Goal: Task Accomplishment & Management: Manage account settings

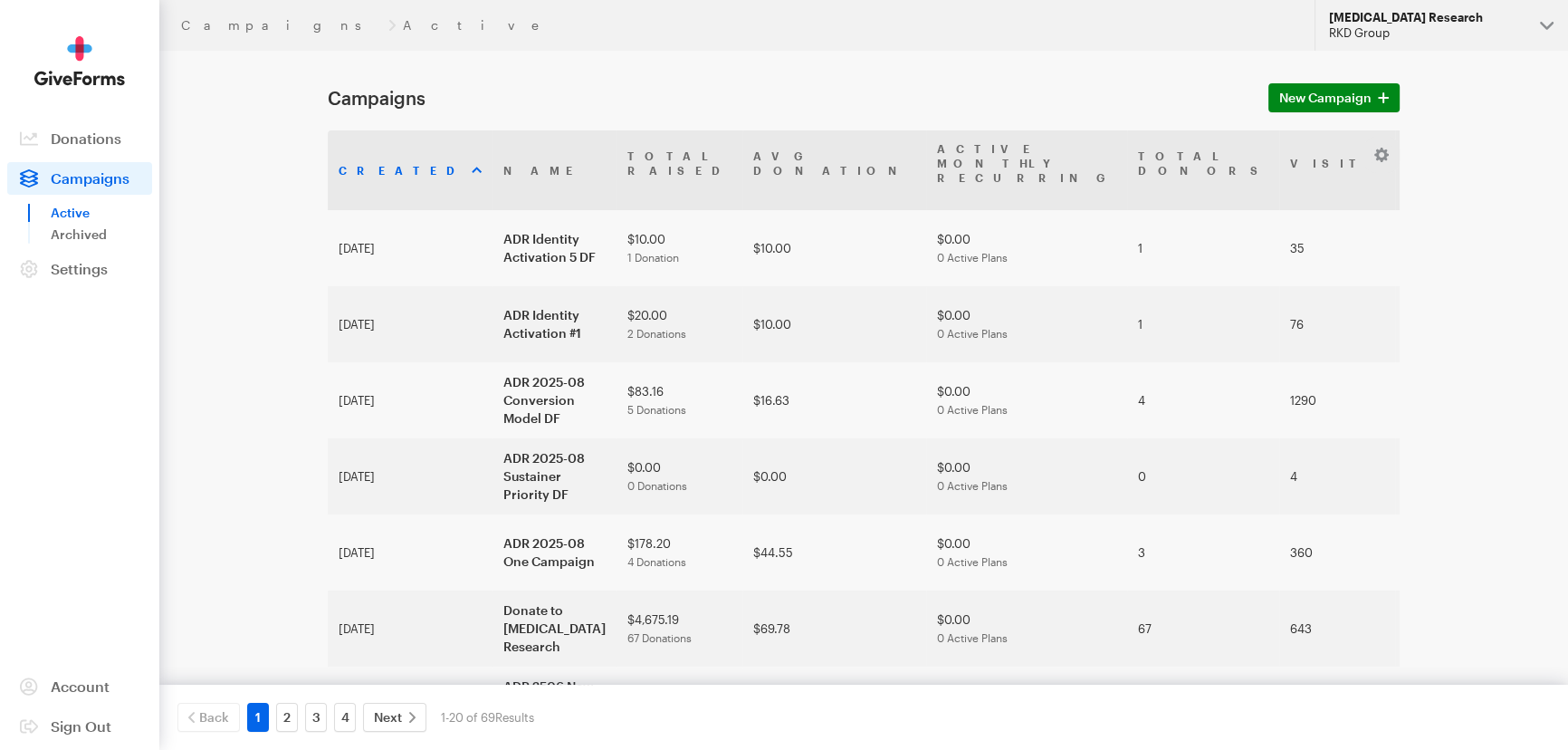
click at [1426, 46] on button "Alzheimer's Disease Research RKD Group" at bounding box center [1442, 25] width 254 height 51
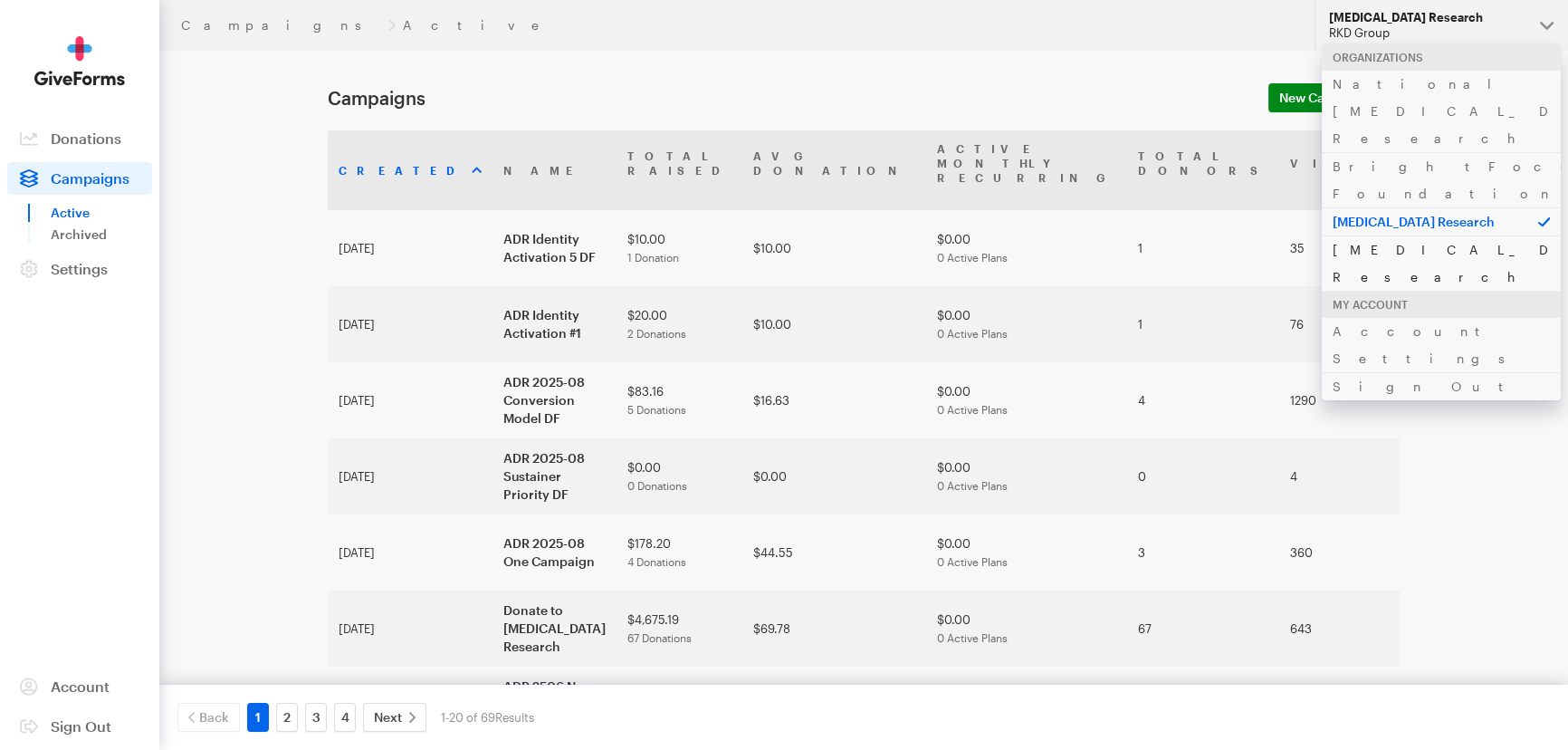
click at [1370, 236] on link "[MEDICAL_DATA] Research" at bounding box center [1441, 263] width 239 height 55
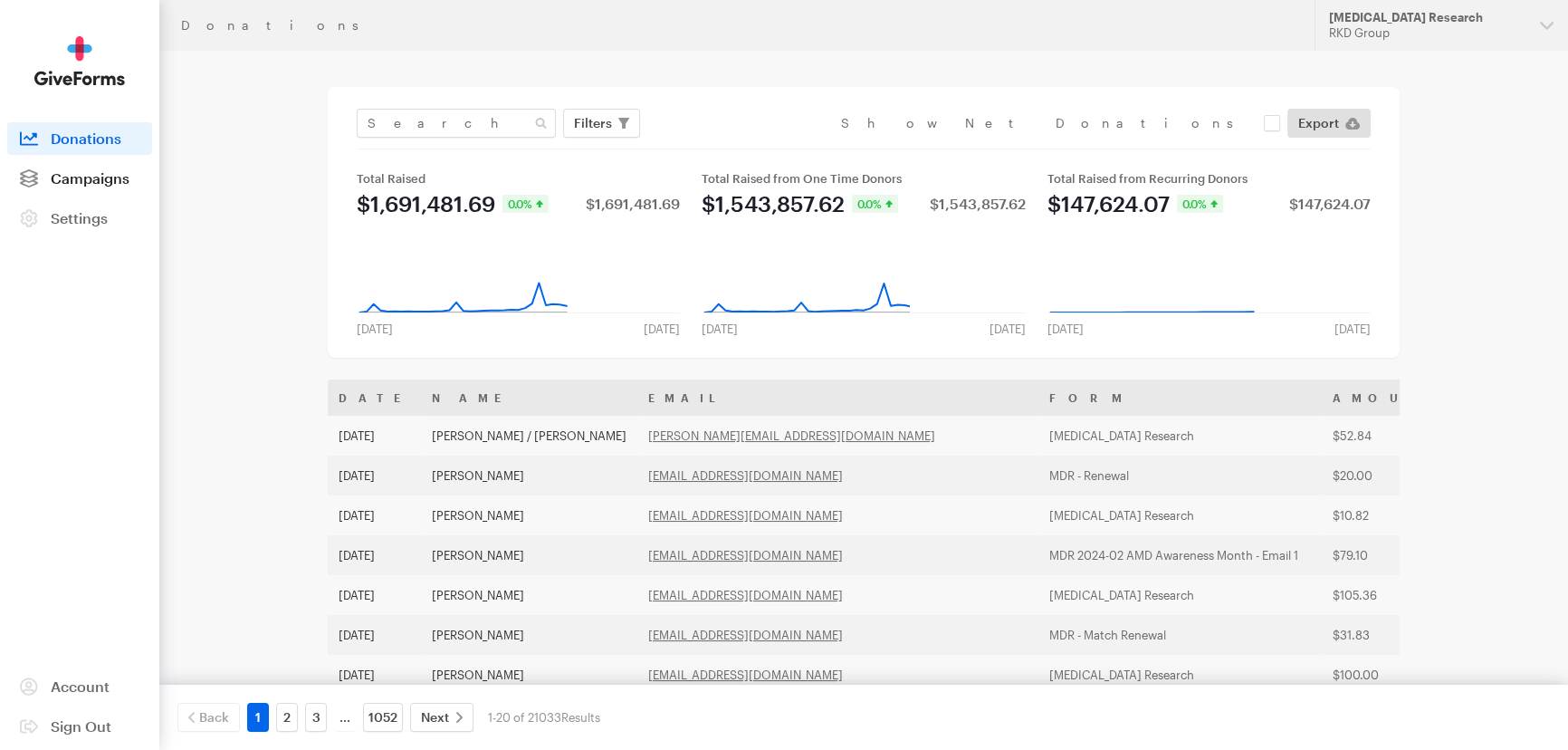
click at [82, 172] on span "Campaigns" at bounding box center [90, 178] width 79 height 17
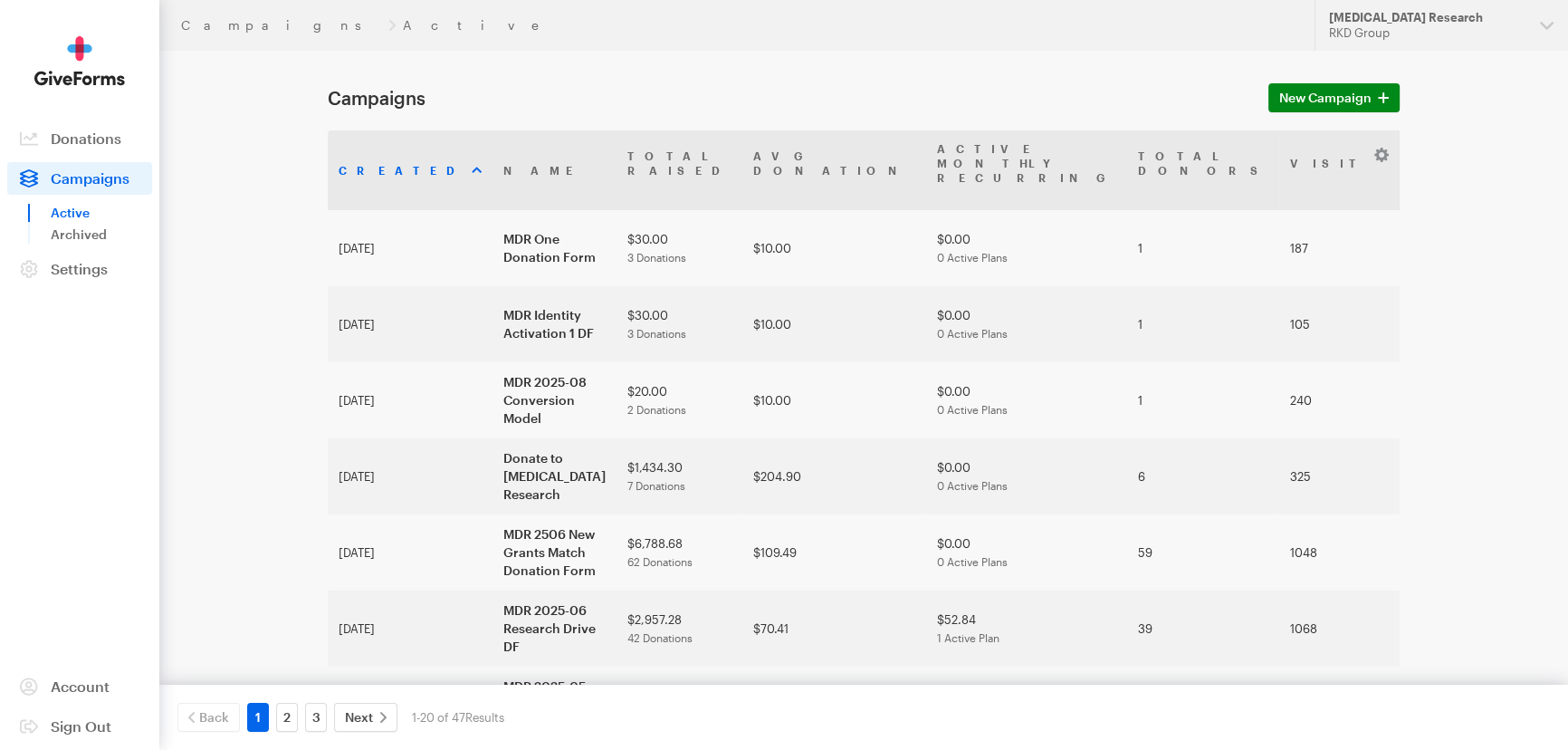
drag, startPoint x: 1035, startPoint y: 39, endPoint x: 1054, endPoint y: 6, distance: 38.1
click at [1036, 38] on header "Campaigns Active Updates Support Macular Degeneration Research RKD Group Organi…" at bounding box center [864, 25] width 1409 height 51
click at [569, 99] on h1 "Campaigns" at bounding box center [787, 98] width 919 height 22
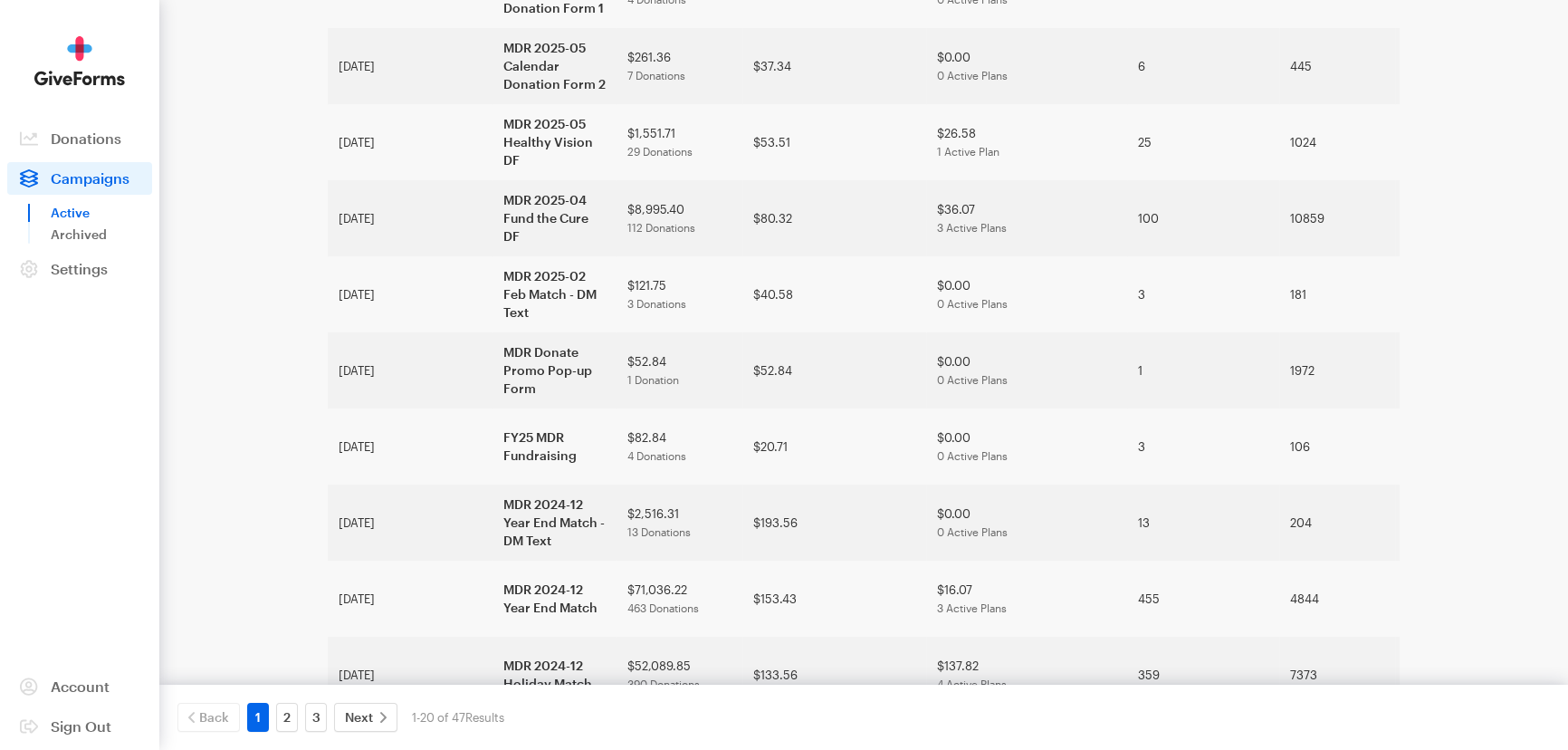
scroll to position [1037, 0]
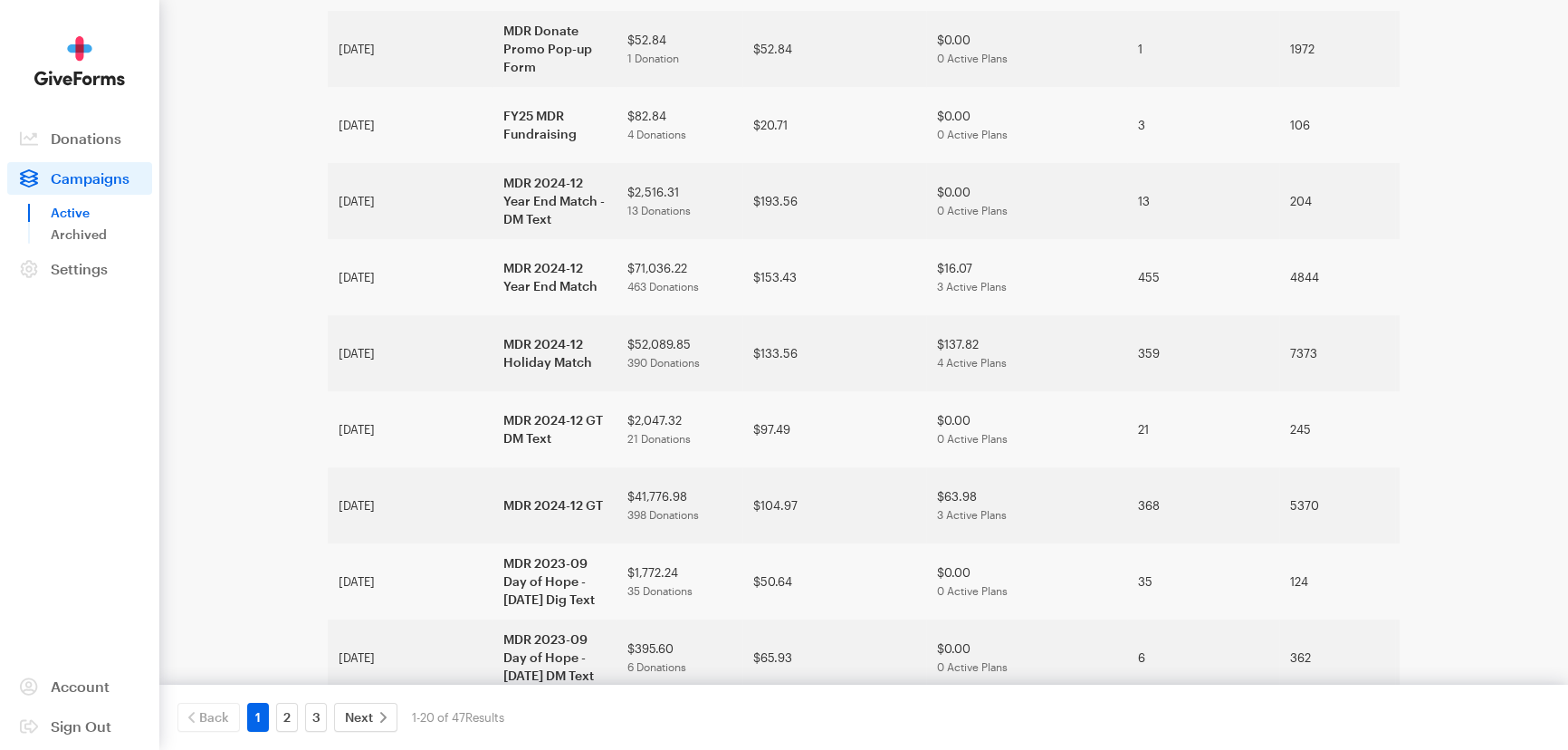
click at [288, 701] on div "Back 1 2 3 Next 1-20 of 47 Results 10 Per Page 20 Per Page 50 Per Page" at bounding box center [864, 717] width 1409 height 65
click at [287, 708] on link "2" at bounding box center [287, 717] width 22 height 29
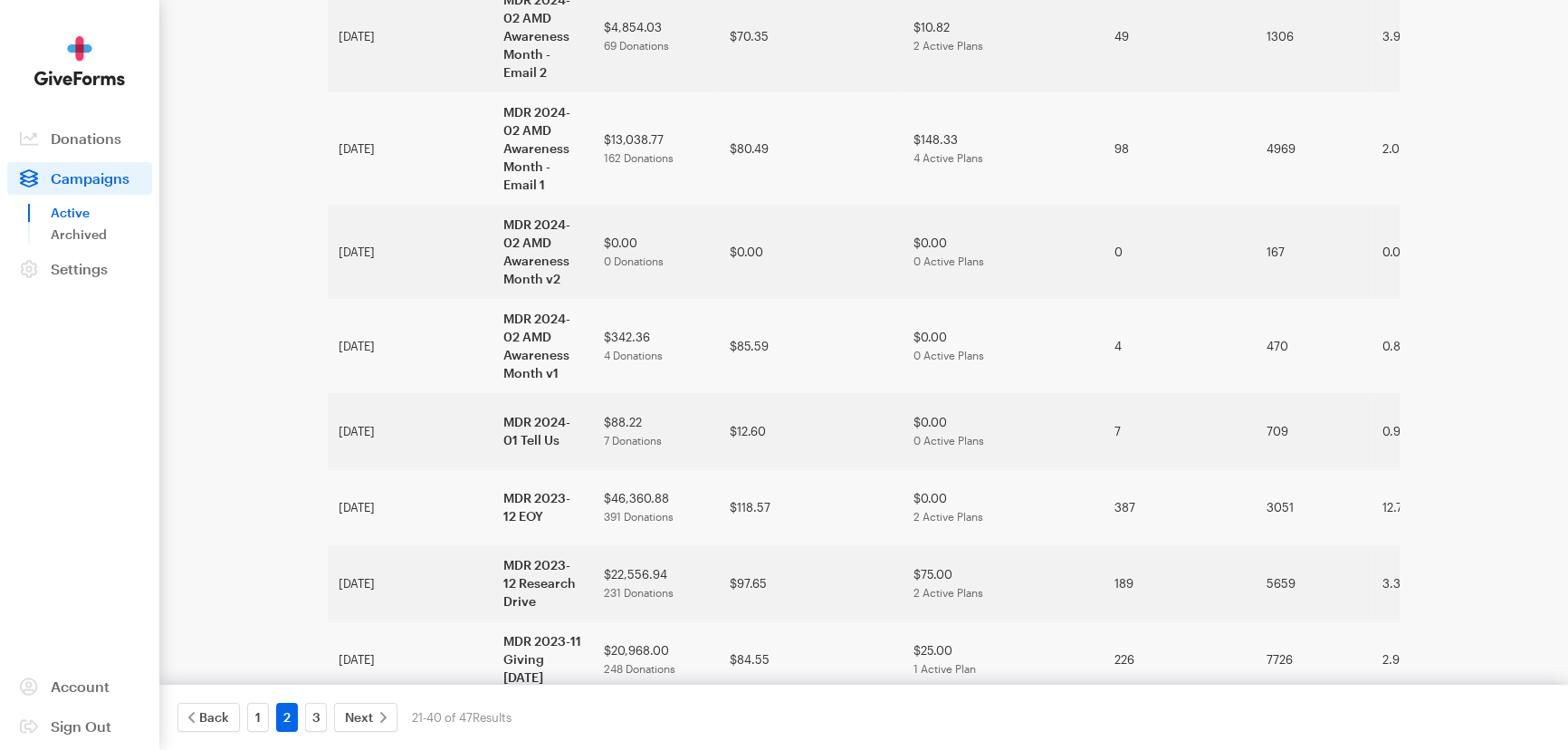
scroll to position [855, 0]
click at [318, 721] on link "3" at bounding box center [316, 717] width 22 height 29
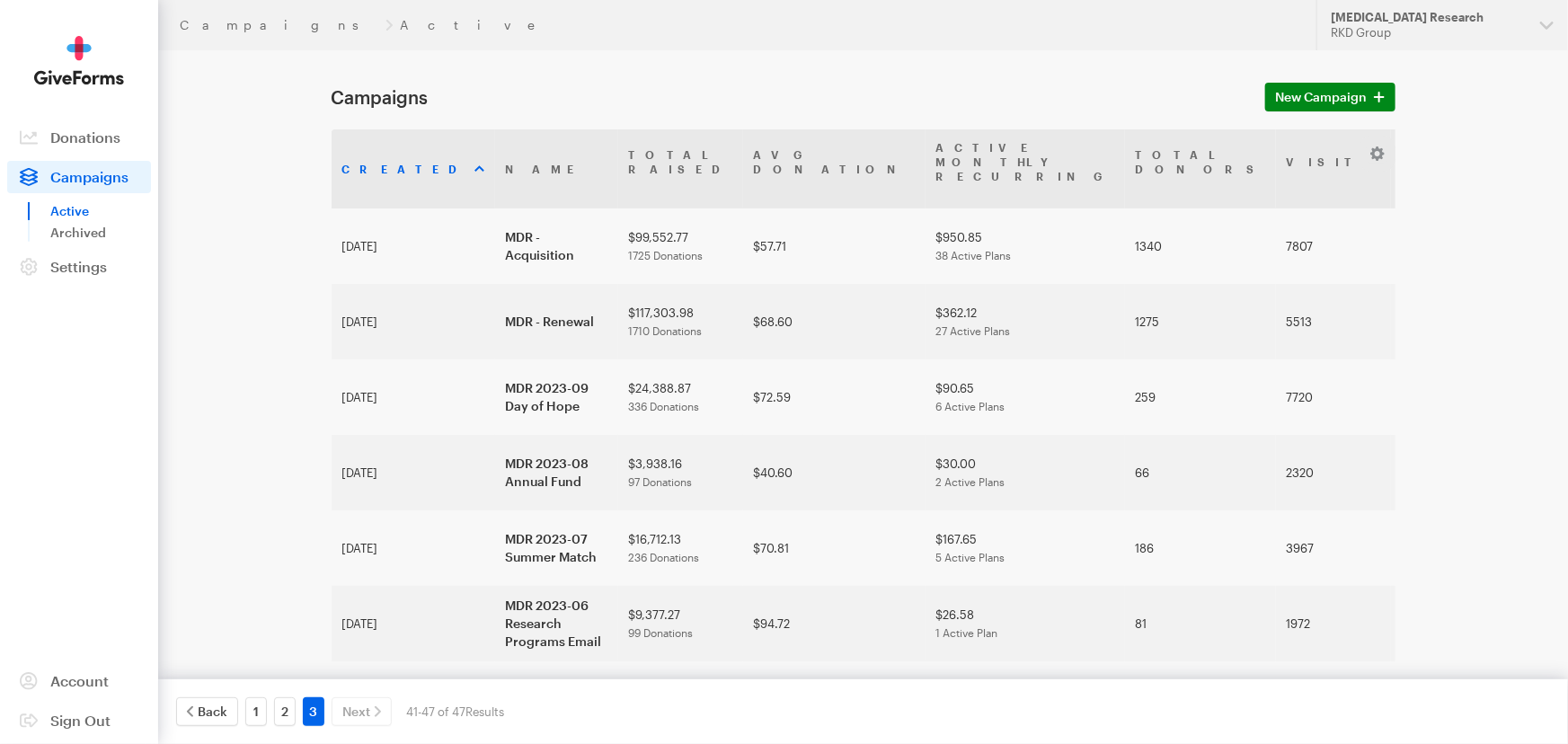
click at [258, 286] on main "Campaigns New Campaign Created Name Total Raised Avg Donation Active Monthly Re…" at bounding box center [784, 445] width 1294 height 789
click at [495, 661] on td "[MEDICAL_DATA] Research" at bounding box center [557, 698] width 123 height 76
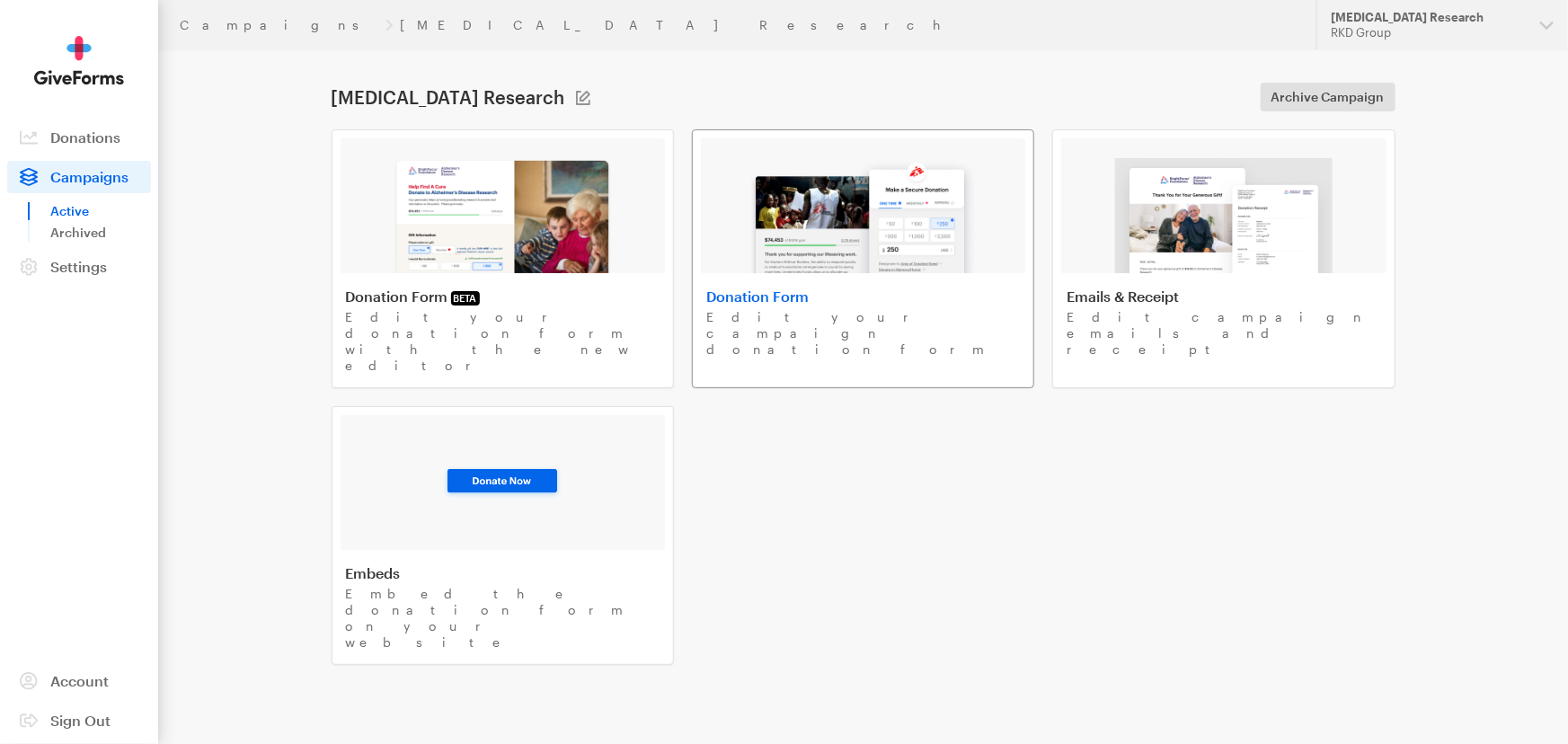
click at [844, 256] on img at bounding box center [863, 215] width 229 height 115
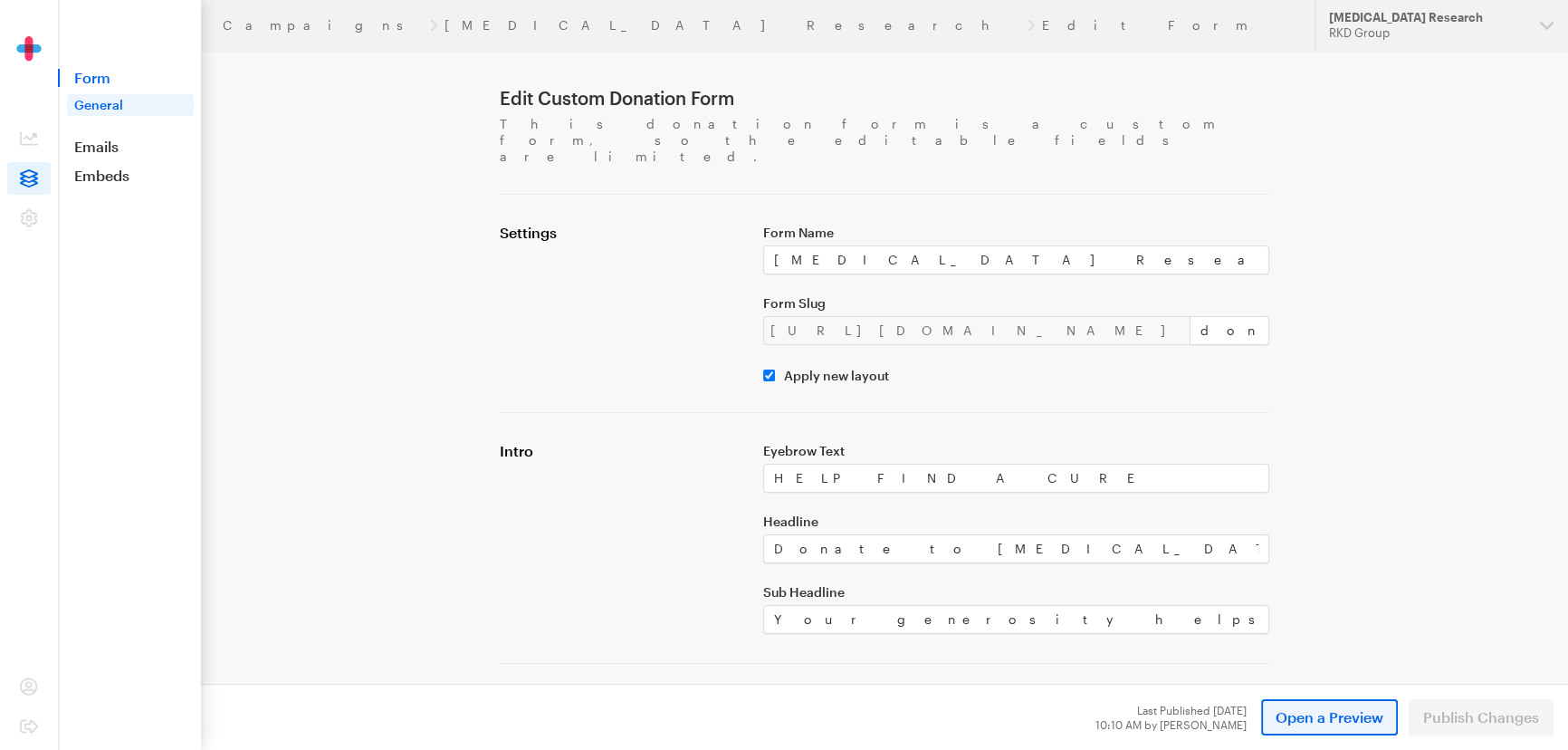
click at [1315, 733] on link "Open a Preview" at bounding box center [1330, 717] width 137 height 37
click at [248, 34] on header "Campaigns [MEDICAL_DATA] Research Edit Form Updates Support [MEDICAL_DATA] Rese…" at bounding box center [884, 25] width 1367 height 51
click at [250, 25] on link "Campaigns" at bounding box center [322, 24] width 200 height 14
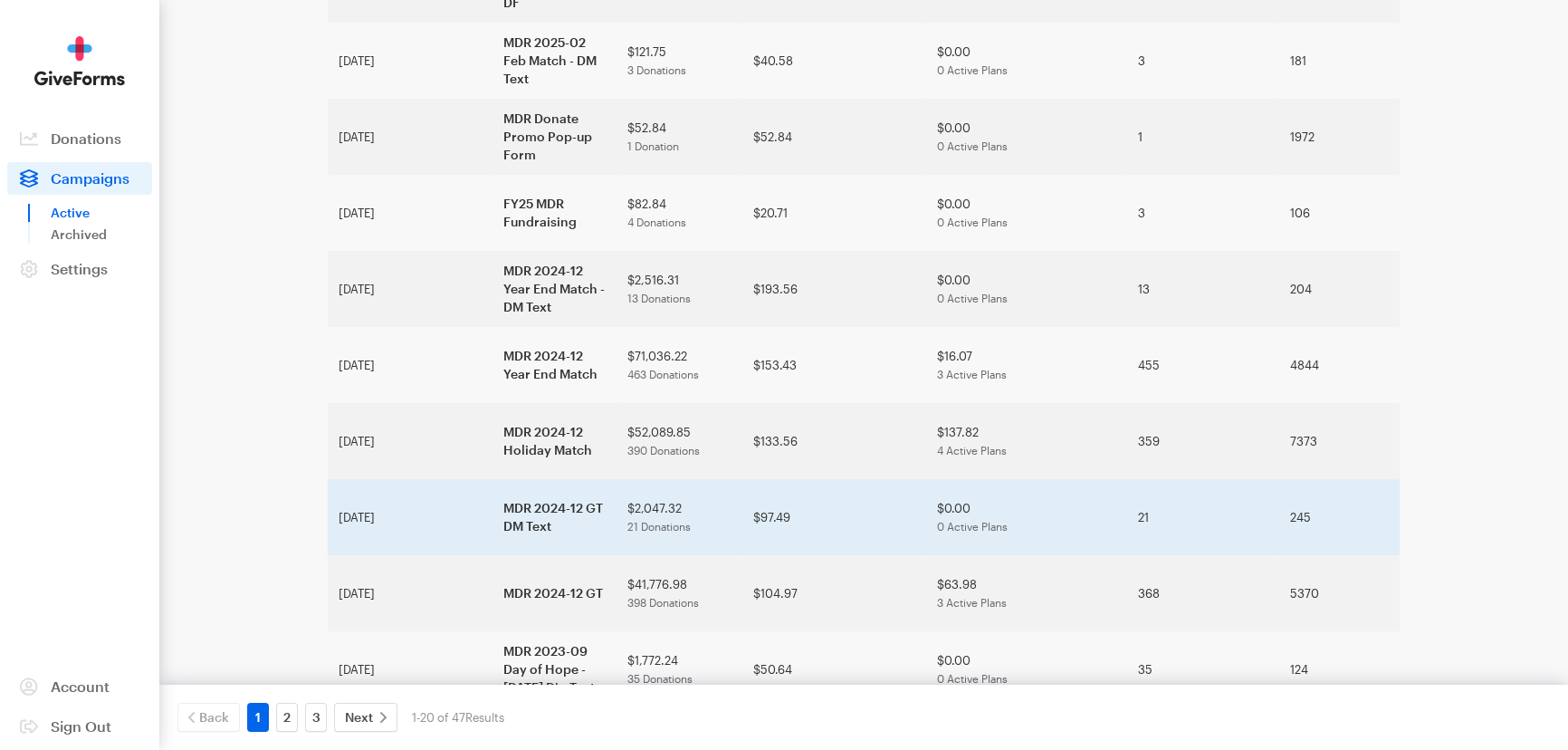
scroll to position [988, 0]
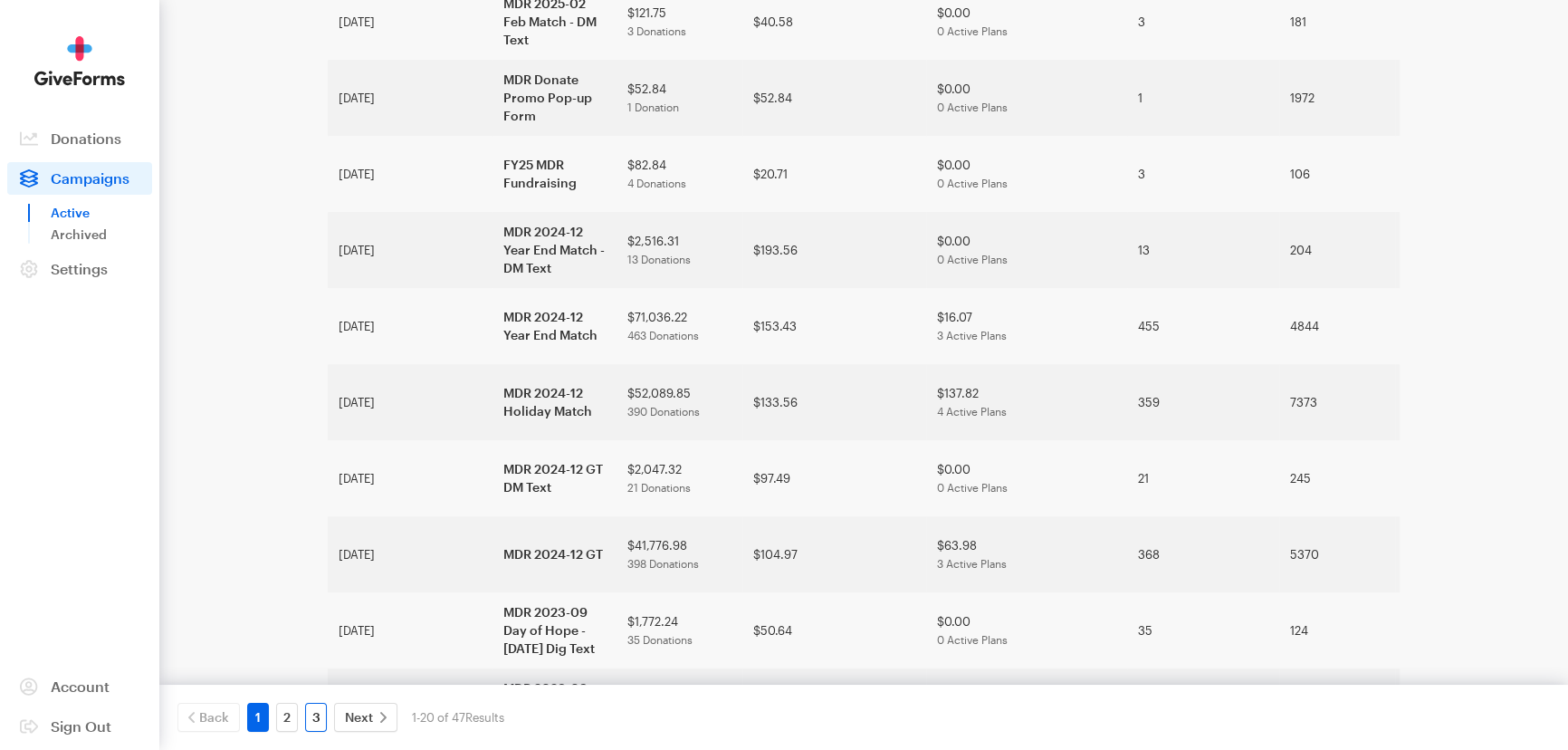
click at [323, 708] on link "3" at bounding box center [316, 717] width 22 height 29
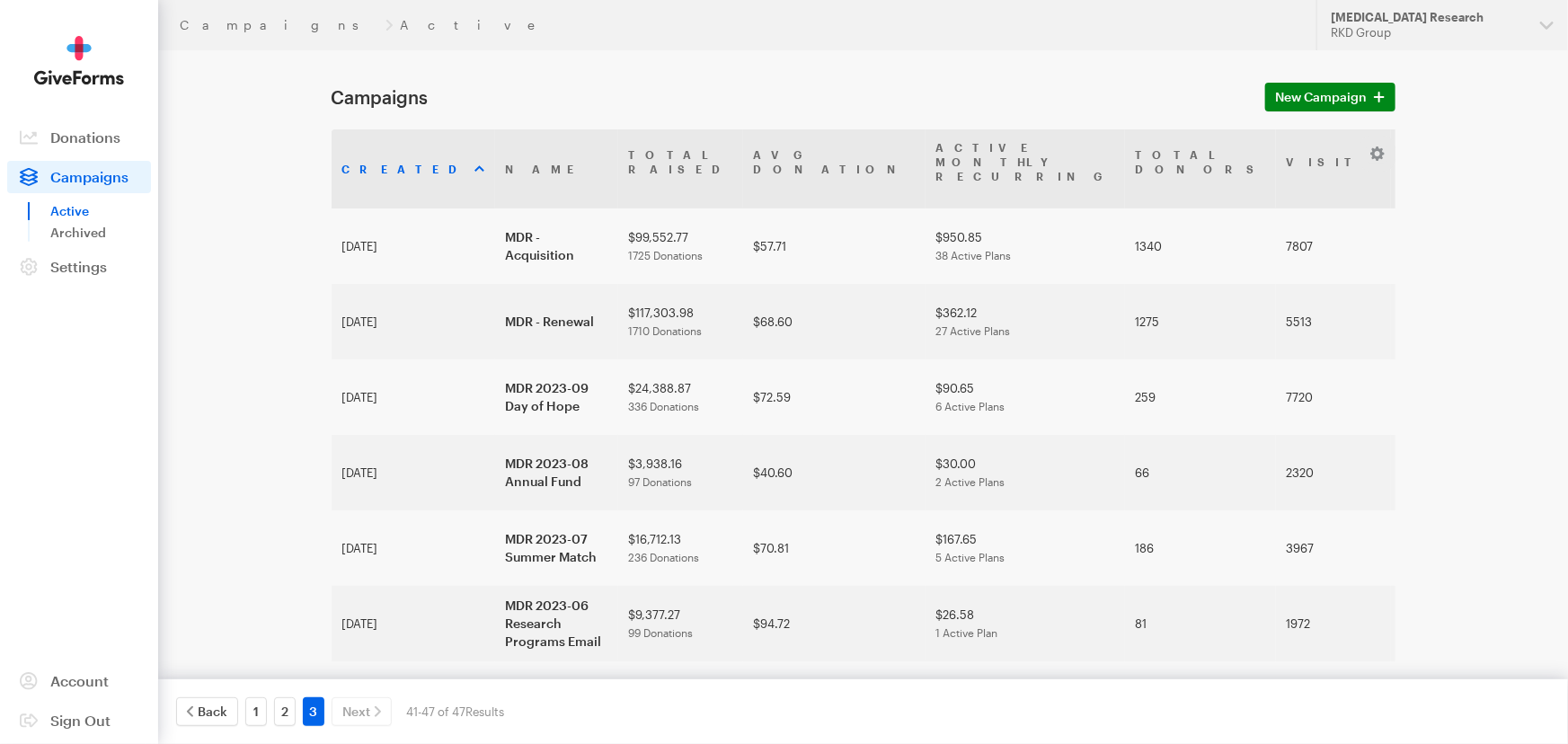
click at [1528, 441] on div "Campaigns Active Updates Support Macular Degeneration Research RKD Group Organi…" at bounding box center [784, 420] width 1568 height 839
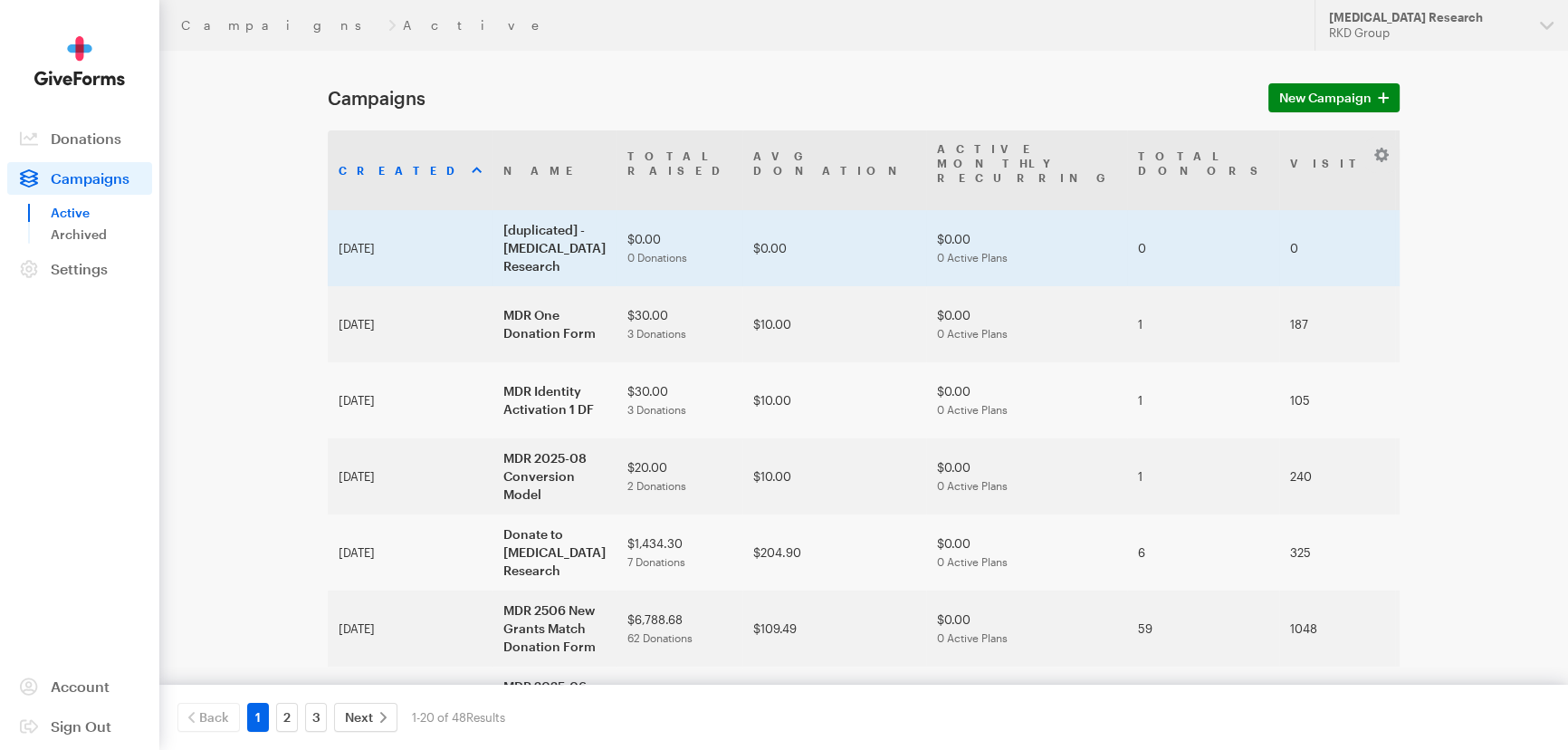
click at [492, 224] on td "[duplicated] - [MEDICAL_DATA] Research" at bounding box center [554, 248] width 124 height 76
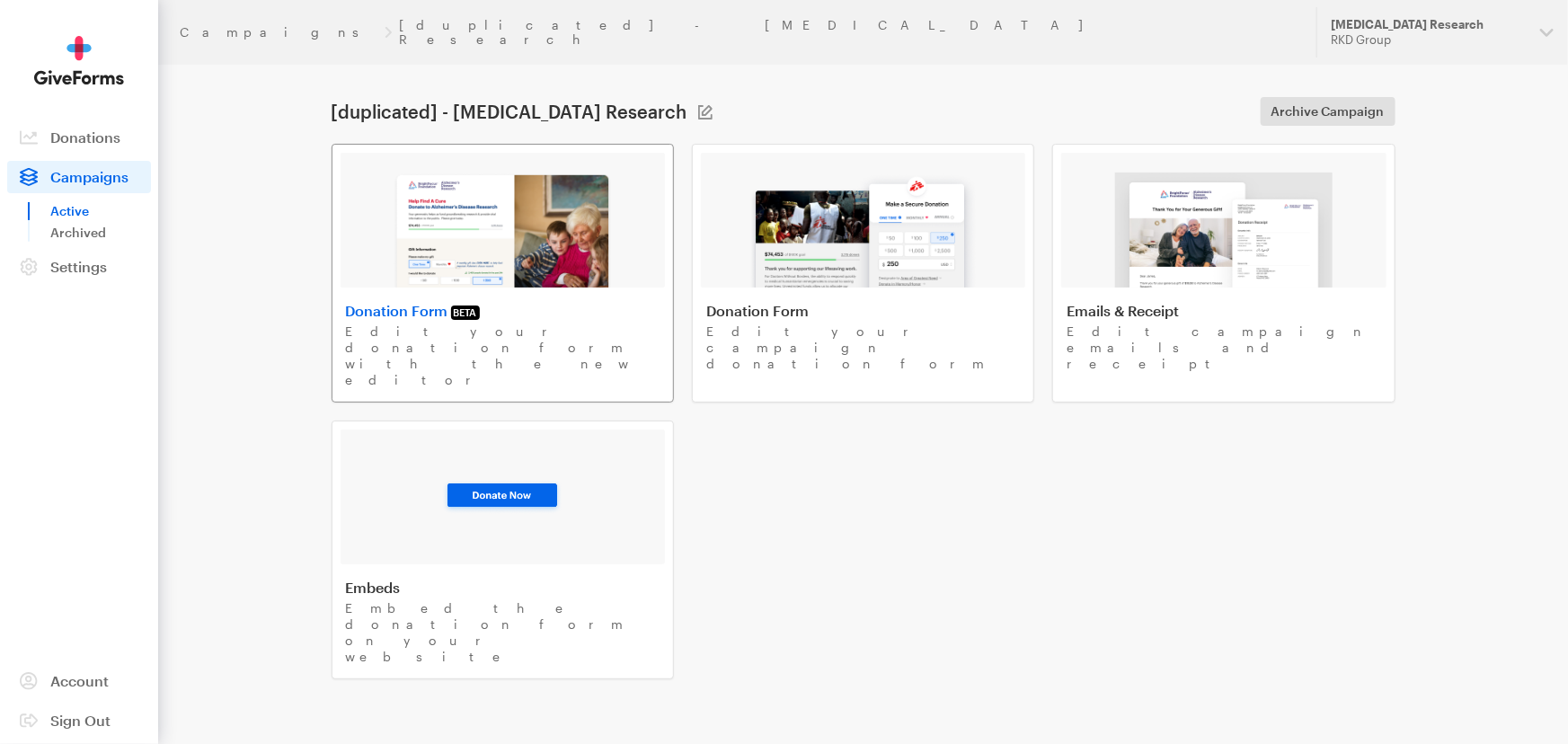
click at [628, 247] on div at bounding box center [502, 220] width 324 height 135
click at [777, 239] on img at bounding box center [863, 229] width 229 height 115
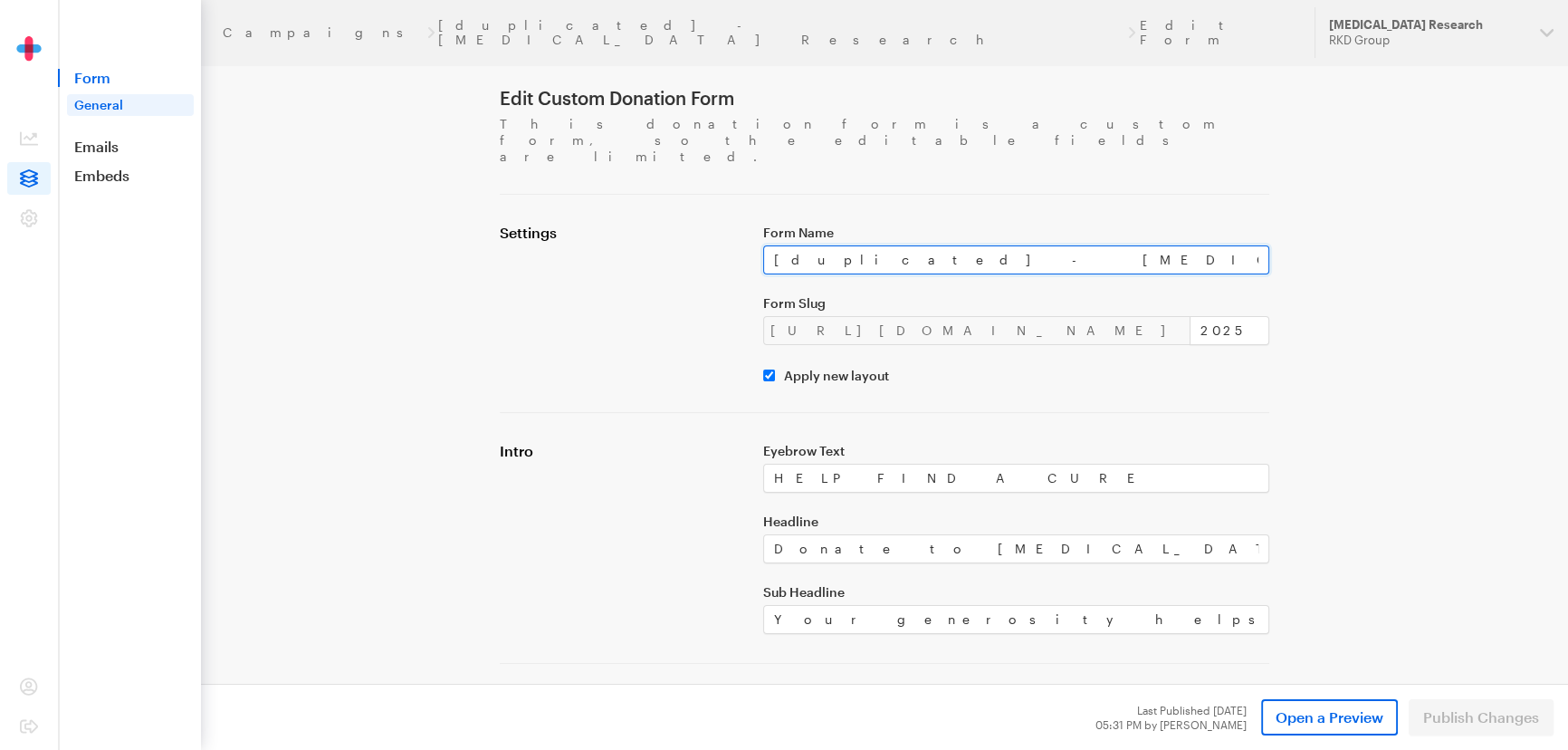
click at [833, 245] on input "[duplicated] - [MEDICAL_DATA] Research" at bounding box center [1017, 259] width 506 height 29
click at [854, 245] on input "Form Name" at bounding box center [1017, 259] width 506 height 29
paste input "MDR Identity Activation 5 DF"
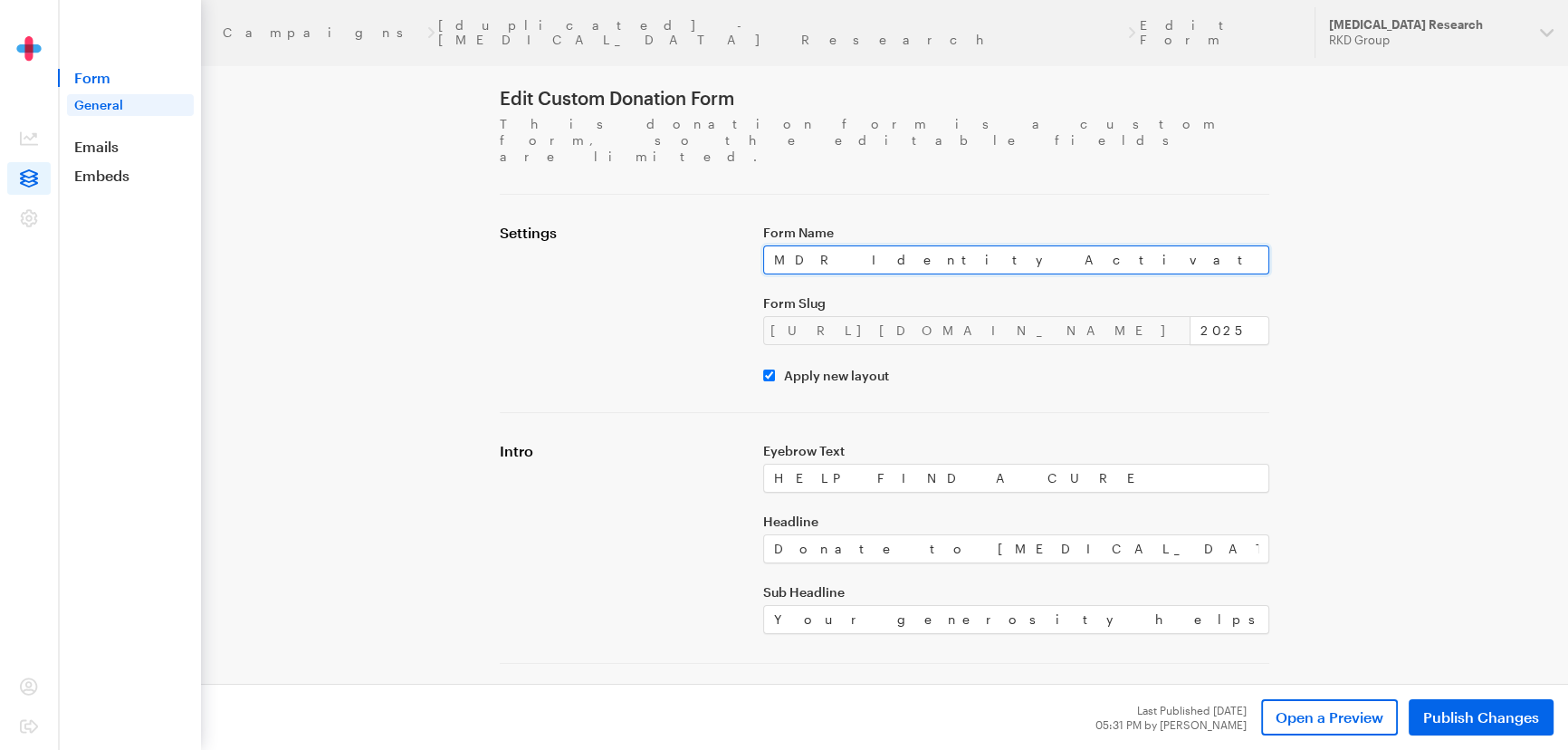
click at [854, 245] on input "MDR Identity Activation 5 DF" at bounding box center [1017, 259] width 506 height 29
type input "MDR Identity Activation 5 DF"
click at [613, 244] on div "Settings" at bounding box center [620, 304] width 263 height 160
click at [510, 29] on link "[duplicated] - Macular Degeneration Research" at bounding box center [782, 32] width 686 height 29
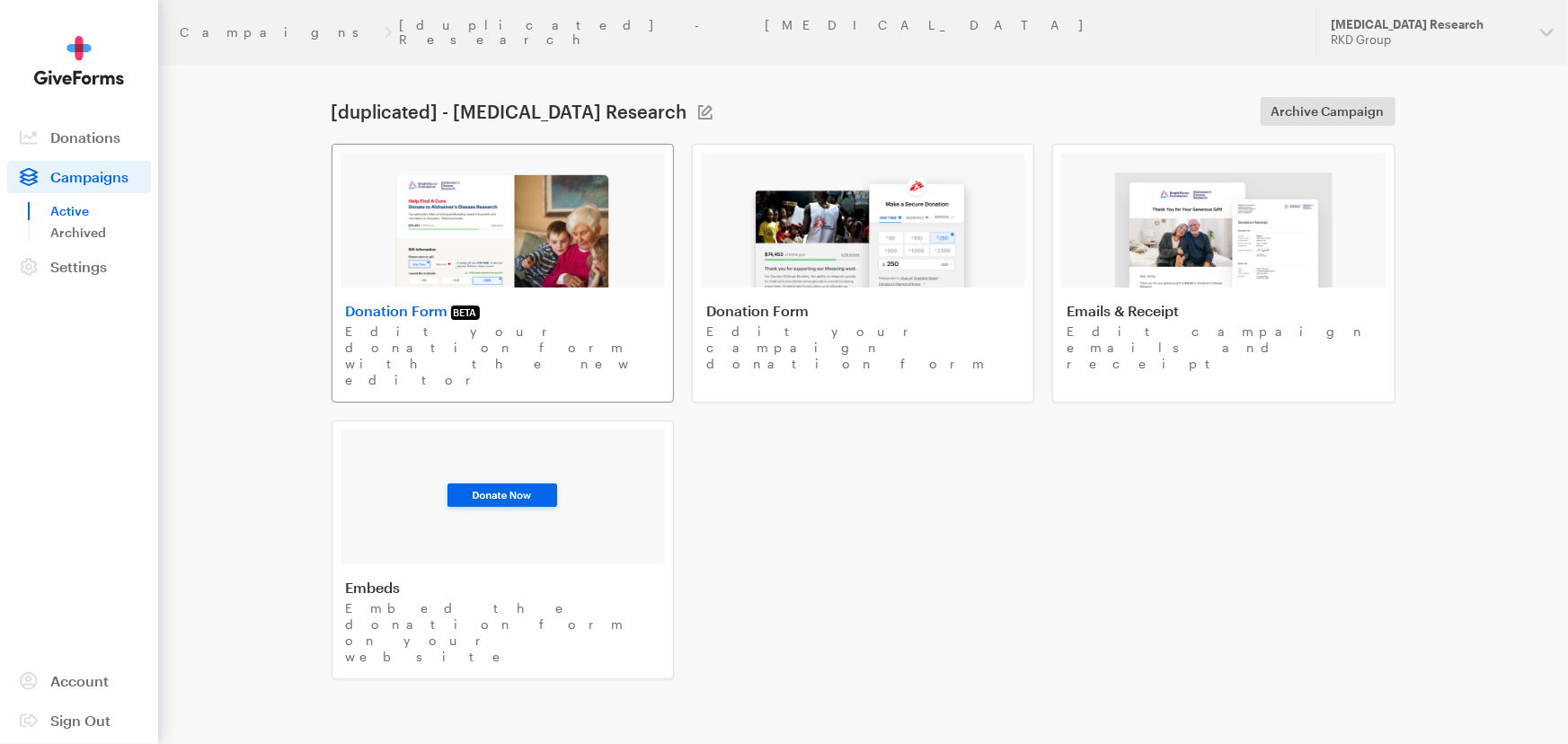
click at [482, 222] on img at bounding box center [502, 229] width 220 height 115
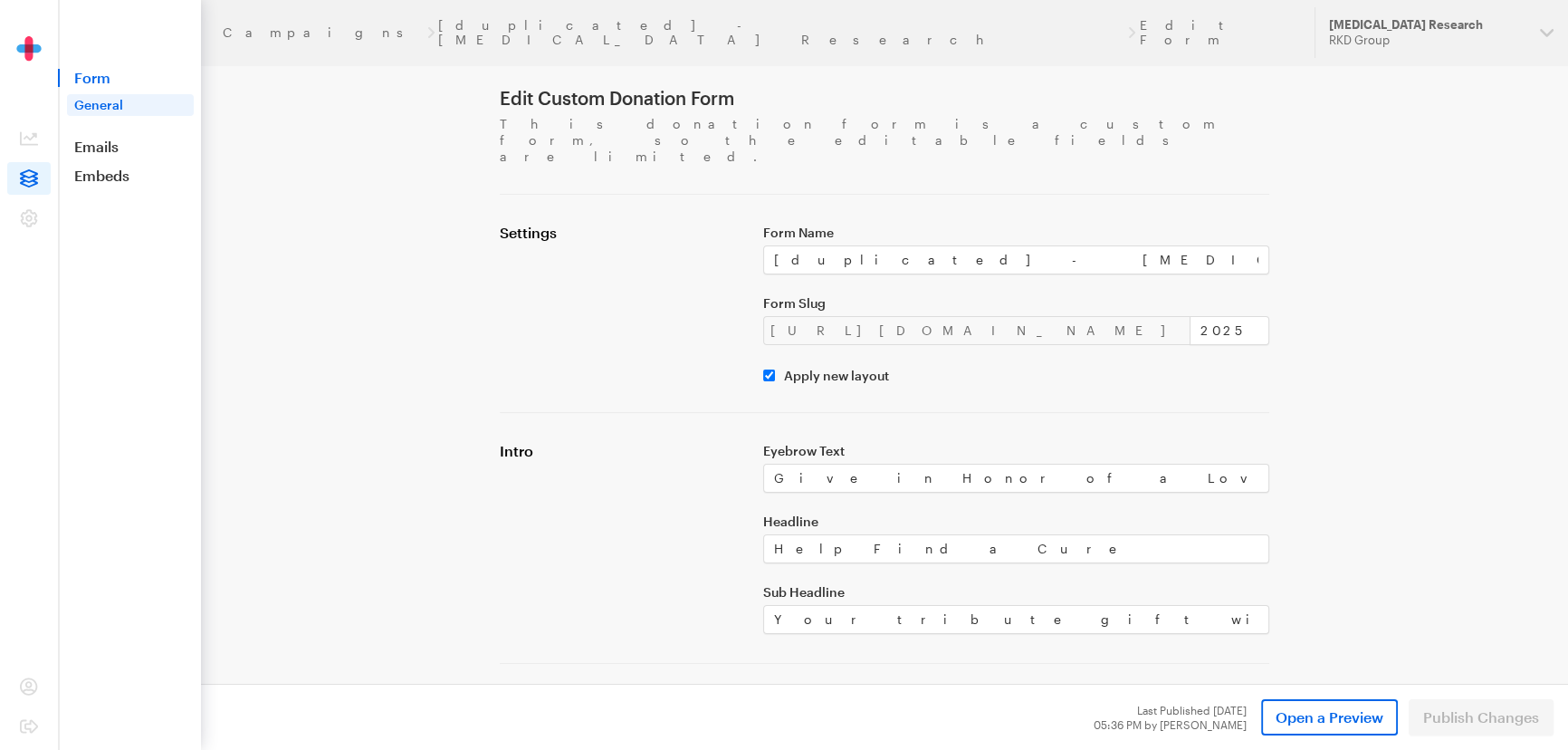
click at [1086, 247] on div "Form Name [duplicated] - [MEDICAL_DATA] Research Form Slug [URL][DOMAIN_NAME] 2…" at bounding box center [1017, 304] width 528 height 160
click at [1085, 245] on input "[duplicated] - Macular Degeneration Research" at bounding box center [1017, 259] width 506 height 29
paste input "MDR Identity Activation 5 DF"
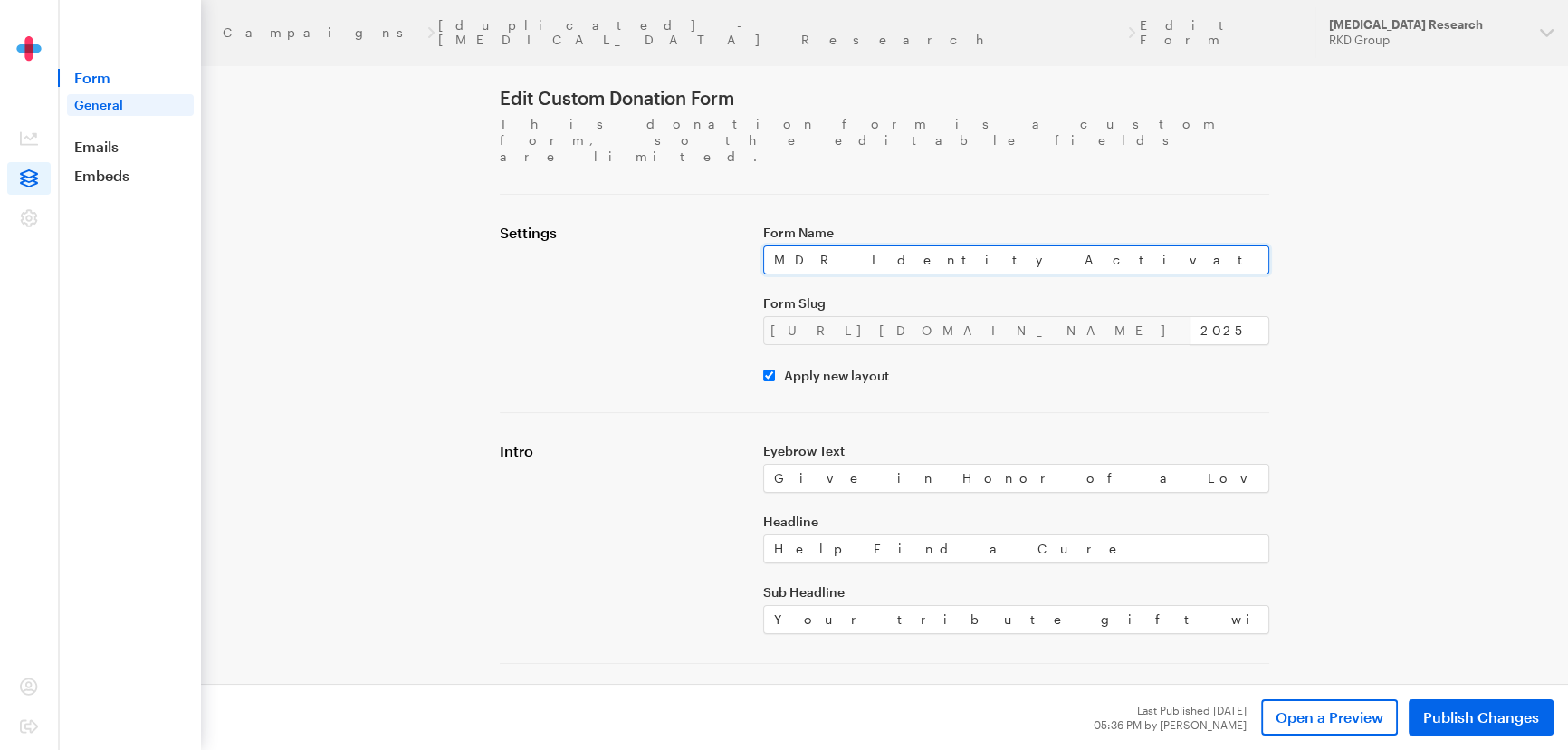
type input "MDR Identity Activation 5 DF"
click at [609, 318] on div "Settings" at bounding box center [620, 304] width 263 height 160
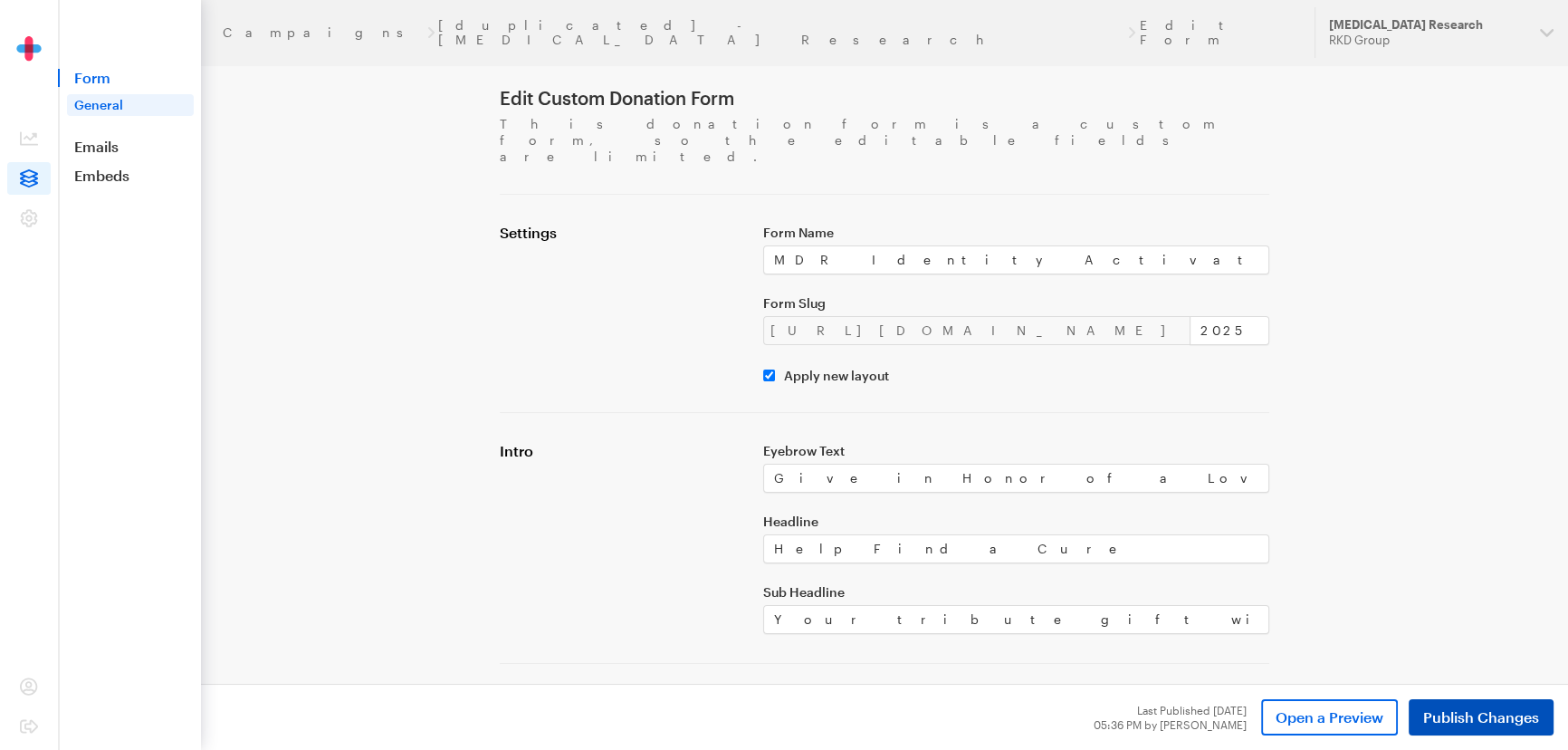
click at [1468, 700] on button "Publish Changes" at bounding box center [1482, 717] width 145 height 37
click at [443, 20] on link "MDR Identity Activation 5 DF" at bounding box center [759, 32] width 631 height 29
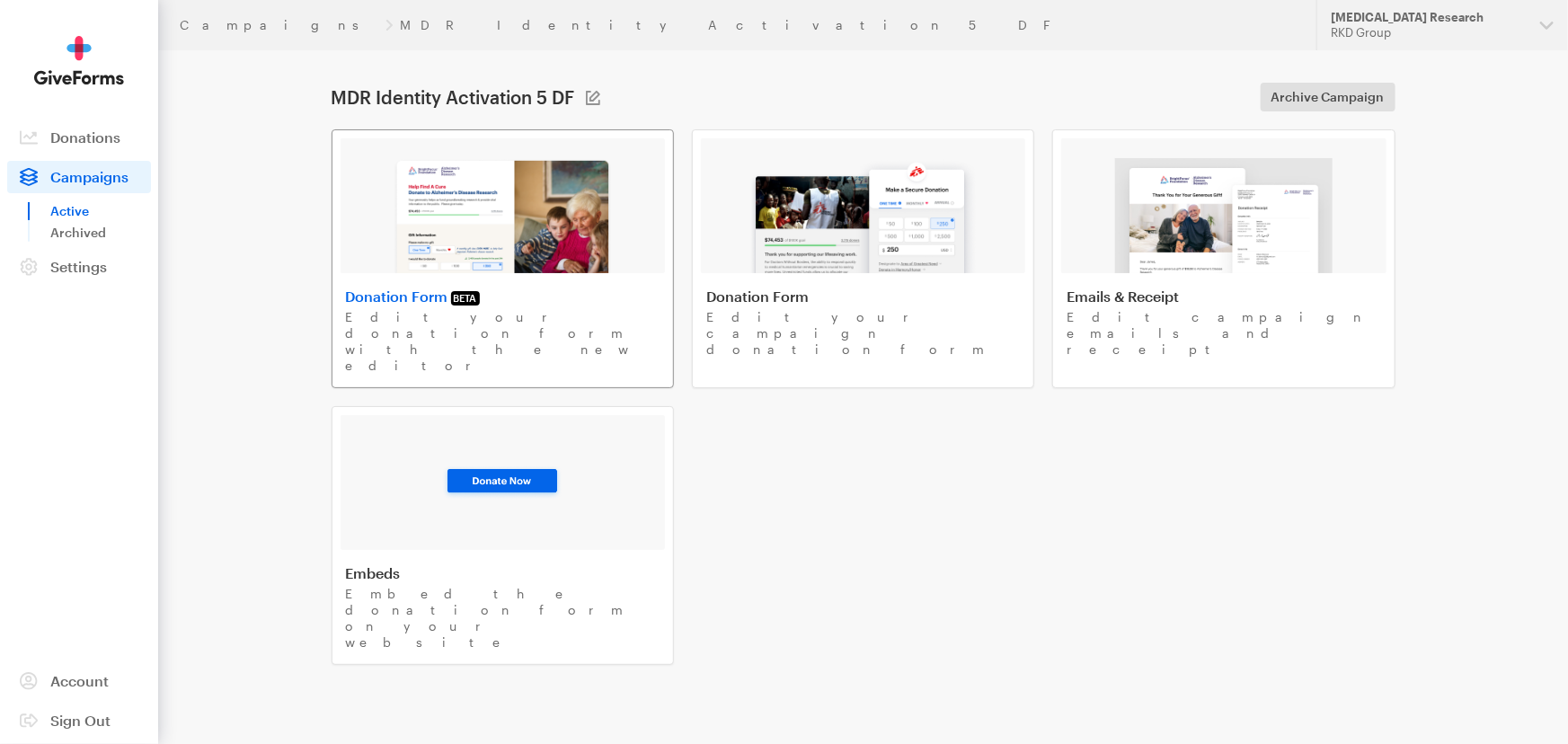
click at [503, 240] on img at bounding box center [502, 215] width 220 height 115
click at [214, 23] on link "Campaigns" at bounding box center [279, 24] width 199 height 14
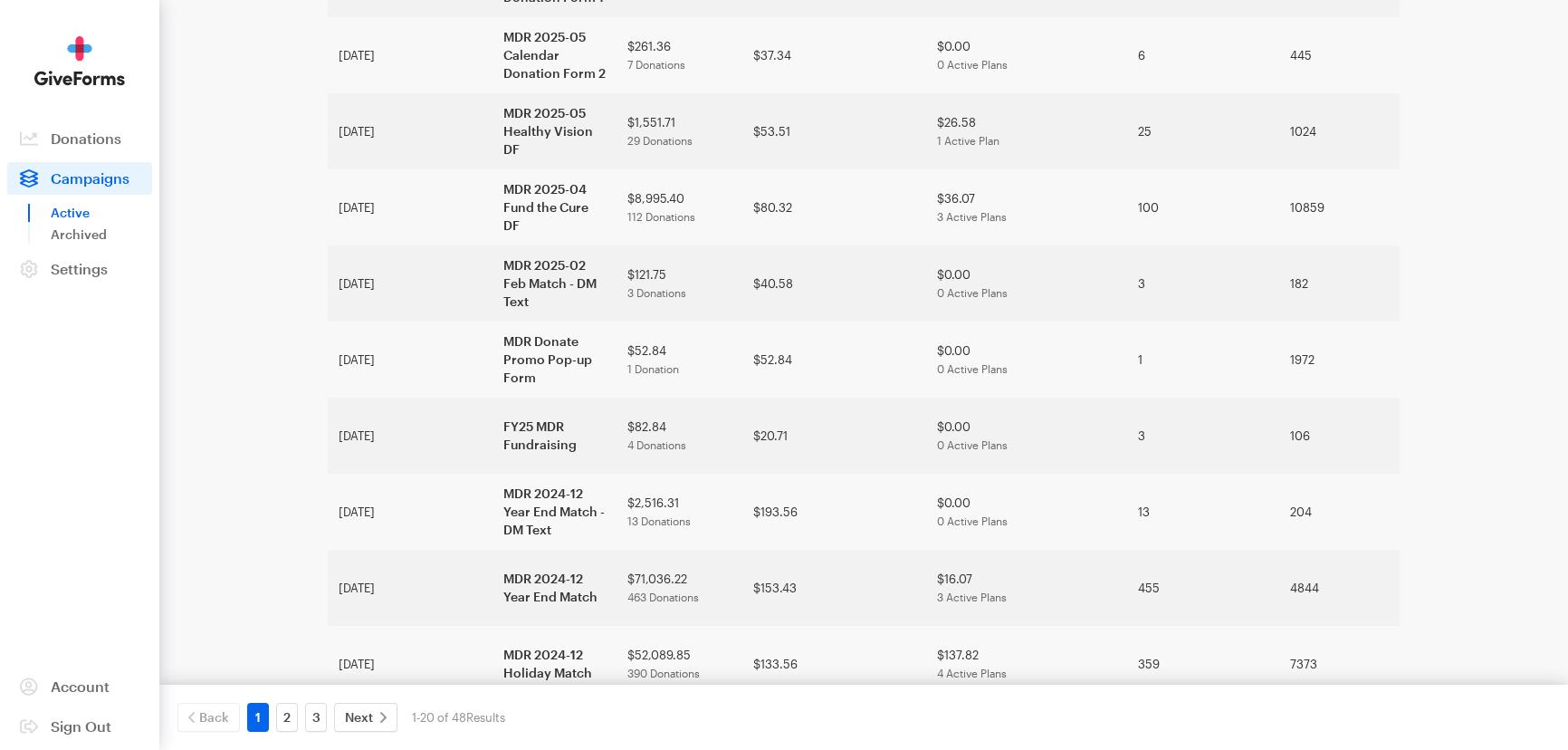
scroll to position [1018, 0]
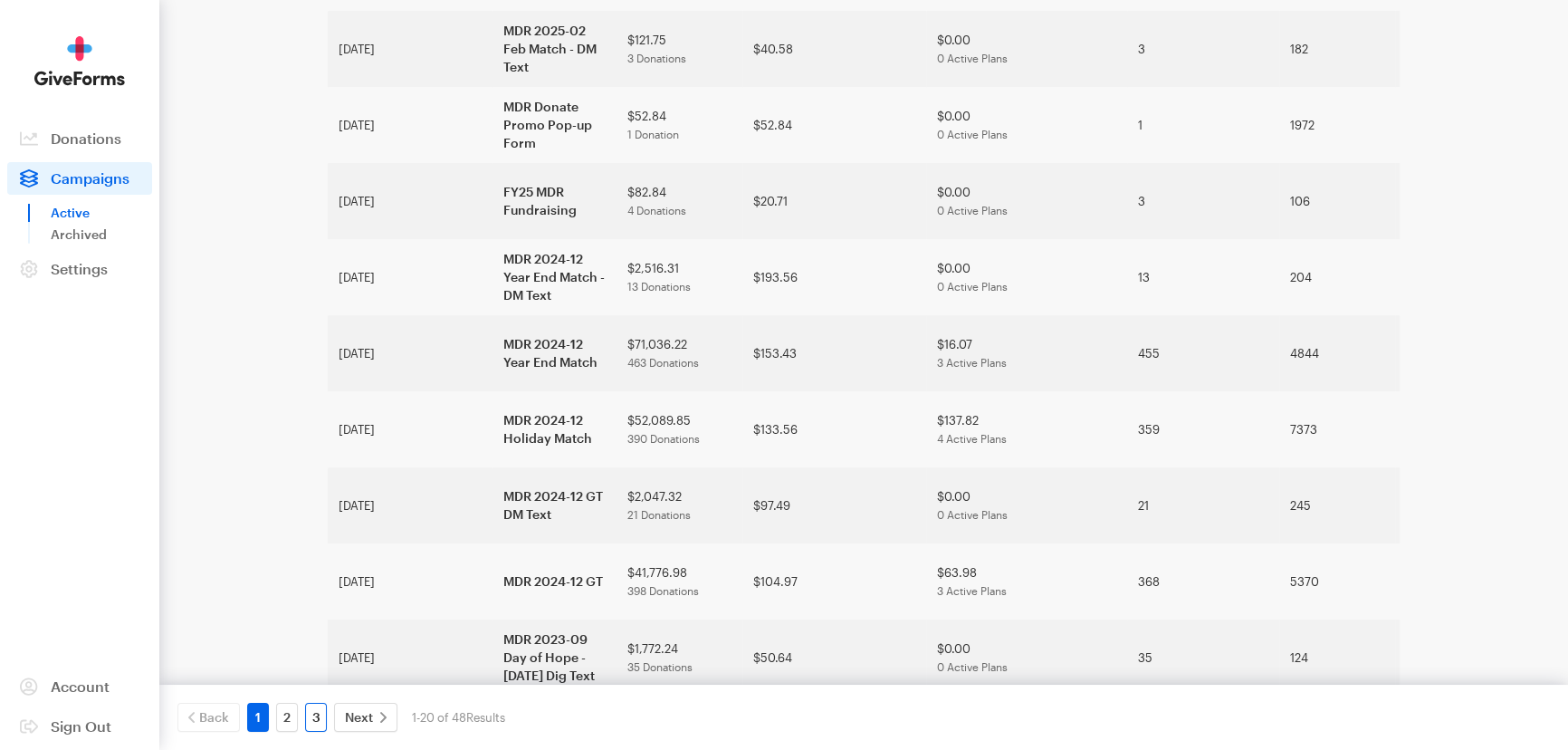
click at [316, 718] on link "3" at bounding box center [316, 717] width 22 height 29
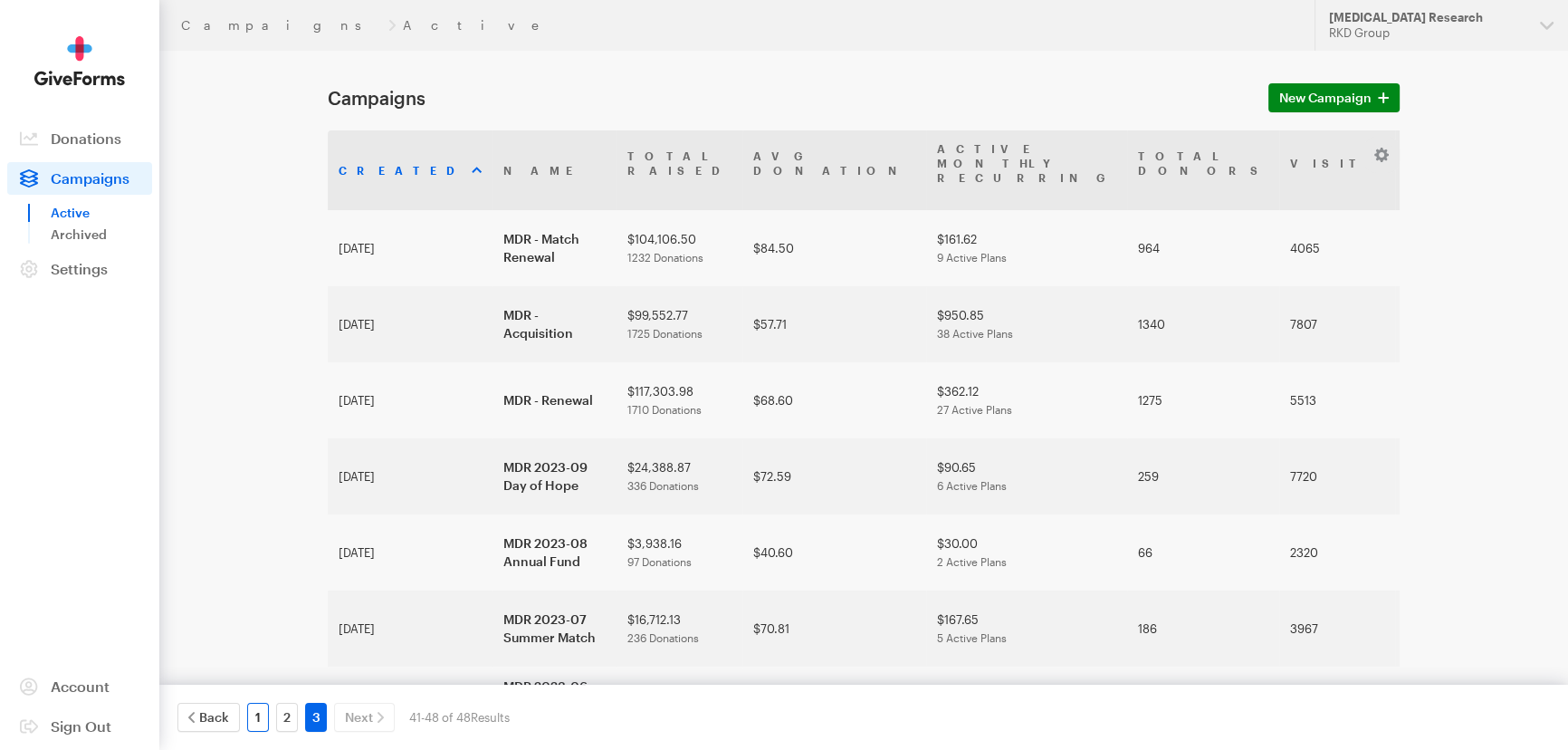
click at [256, 715] on link "1" at bounding box center [257, 717] width 22 height 29
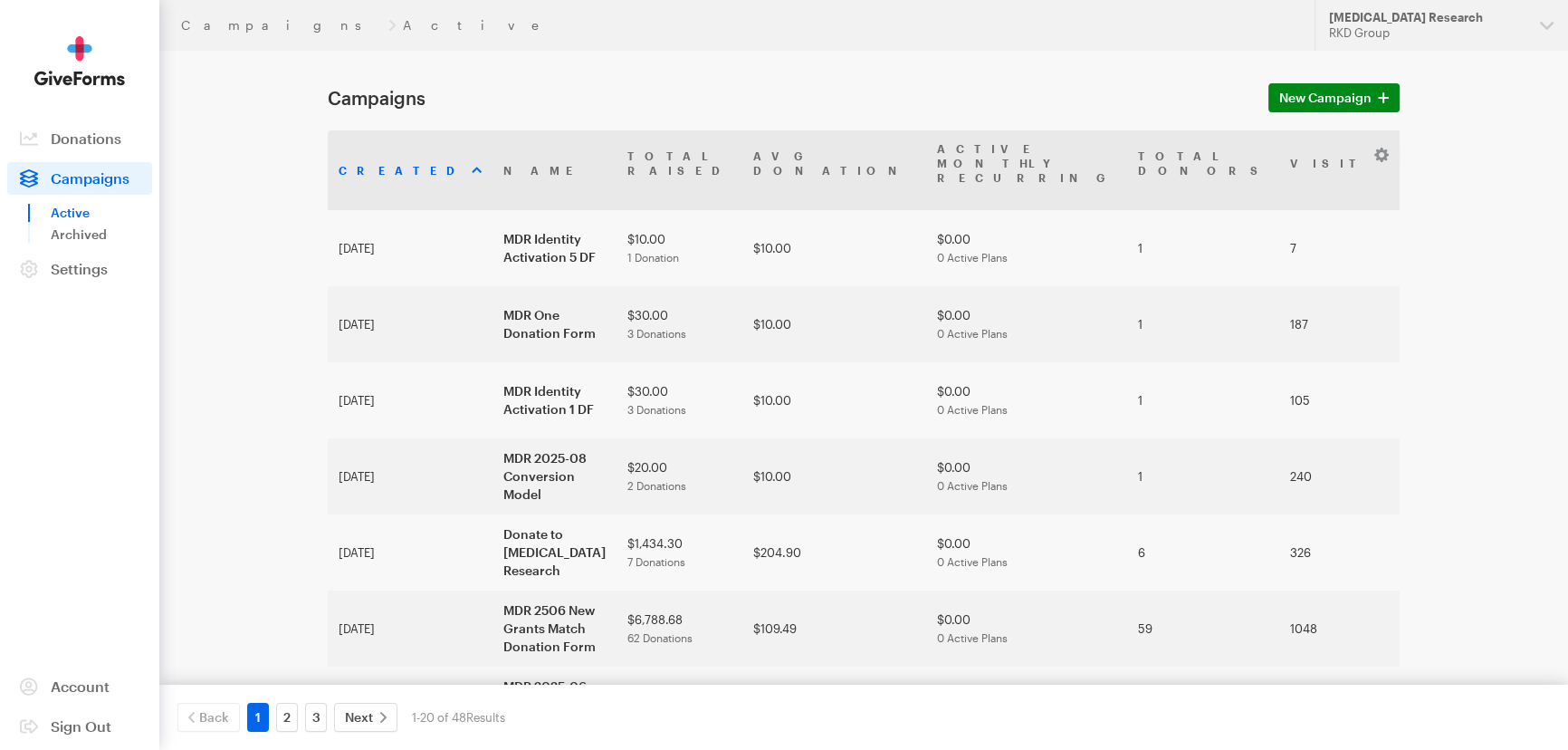
click at [1431, 23] on div "[MEDICAL_DATA] Research" at bounding box center [1427, 18] width 196 height 15
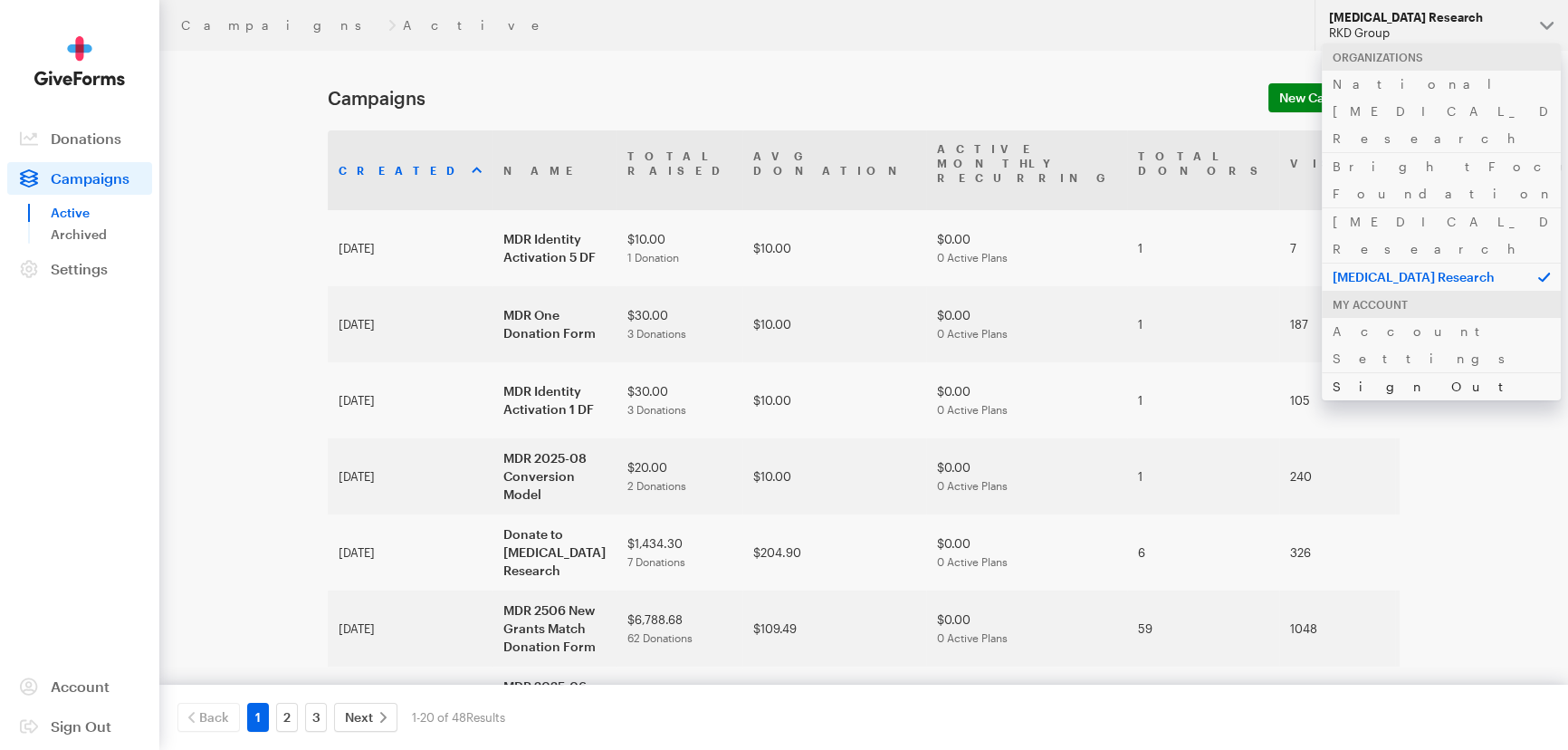
click at [1343, 372] on link "Sign Out" at bounding box center [1441, 386] width 239 height 28
